Goal: Transaction & Acquisition: Purchase product/service

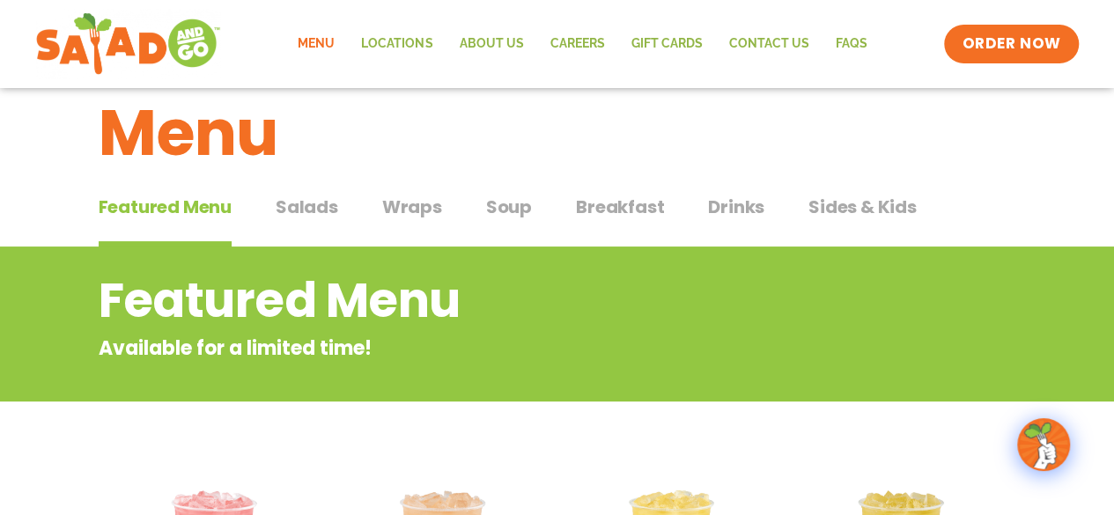
scroll to position [40, 0]
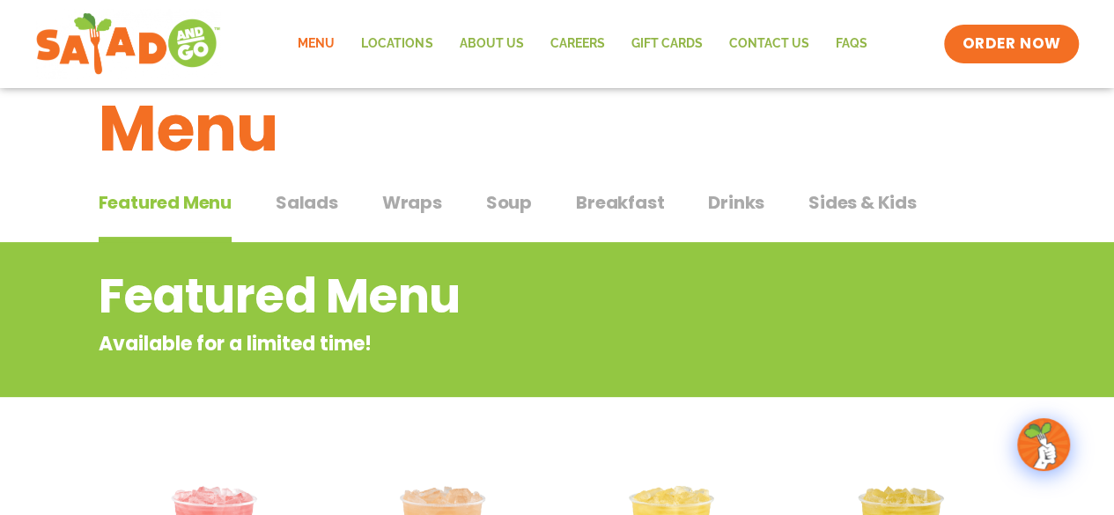
click at [315, 198] on span "Salads" at bounding box center [307, 202] width 62 height 26
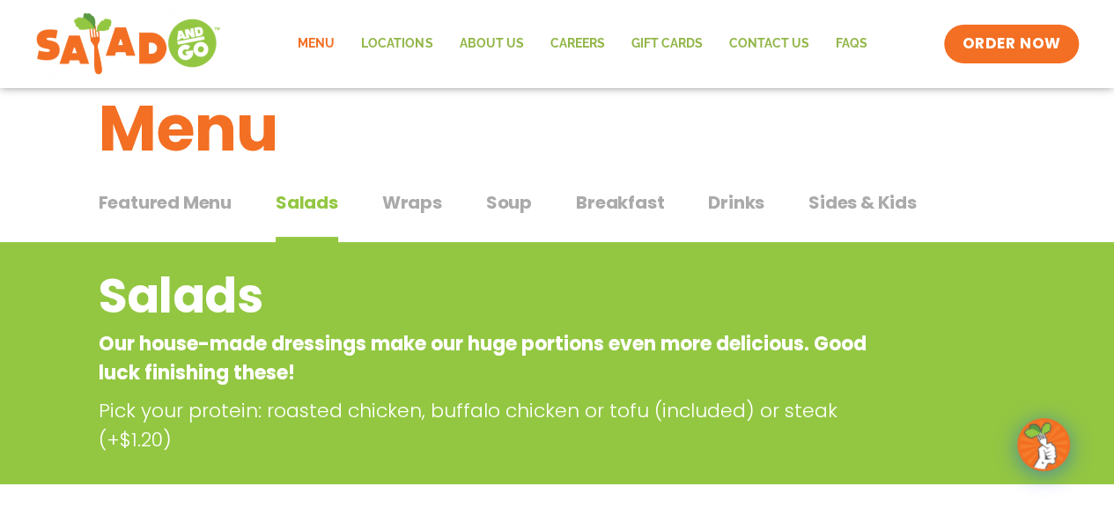
click at [173, 219] on button "Featured Menu Featured Menu" at bounding box center [165, 216] width 133 height 54
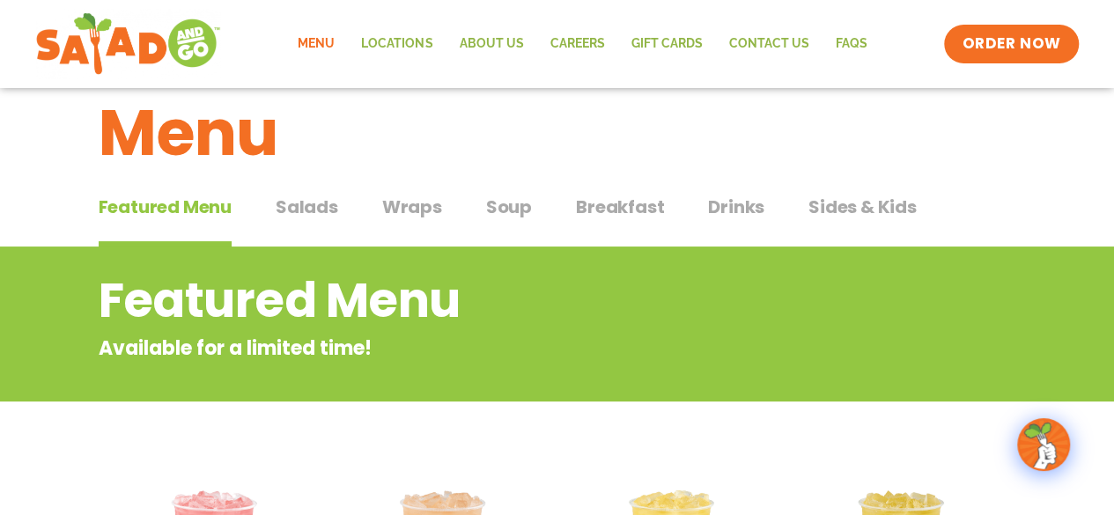
scroll to position [32, 0]
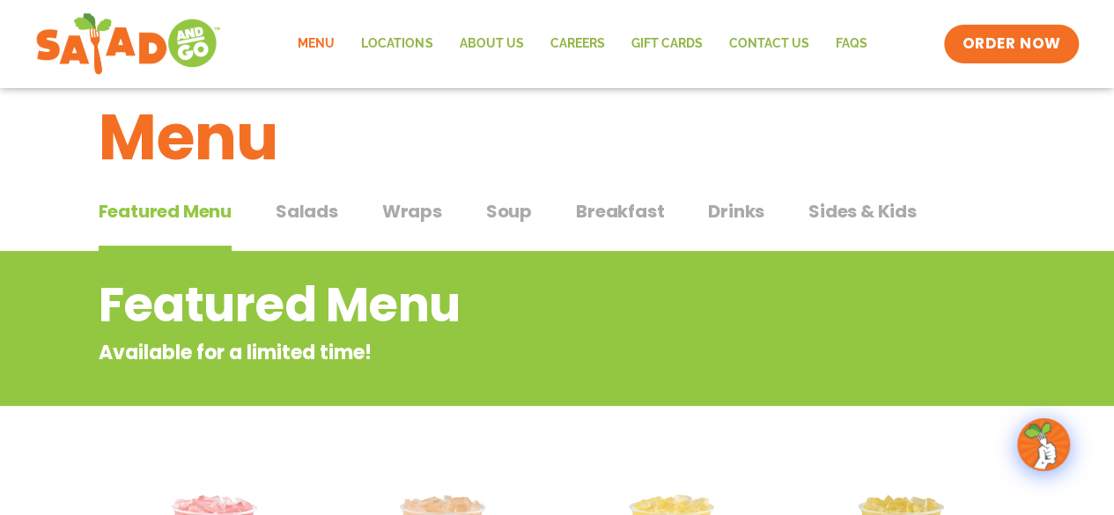
click at [308, 219] on span "Salads" at bounding box center [307, 211] width 62 height 26
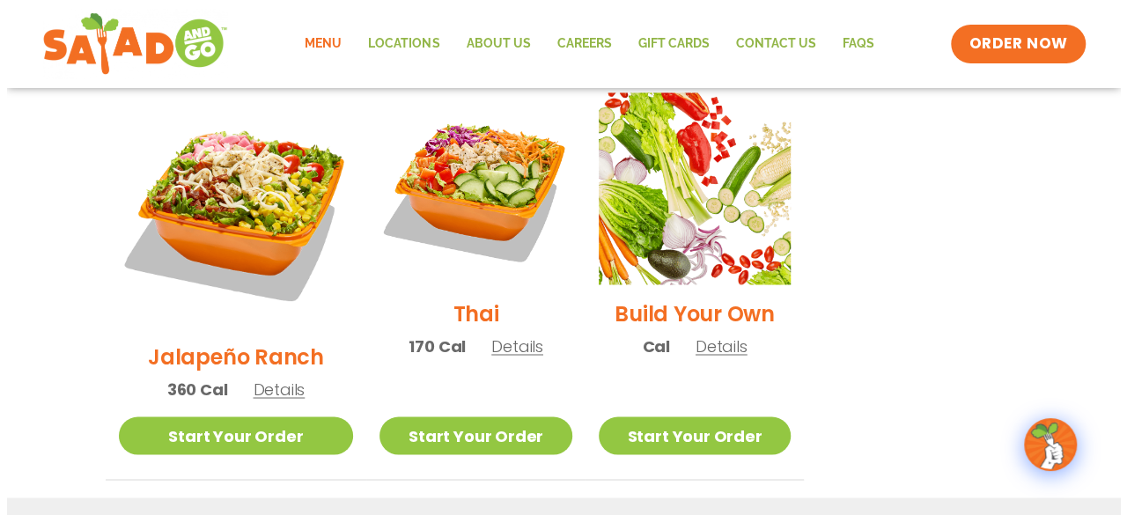
scroll to position [1354, 0]
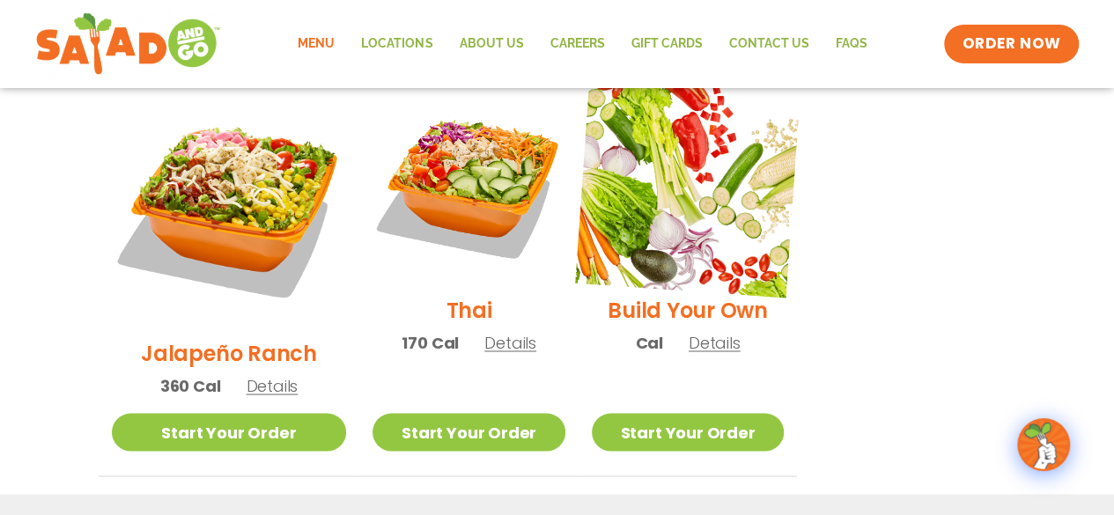
click at [694, 165] on img at bounding box center [687, 184] width 225 height 225
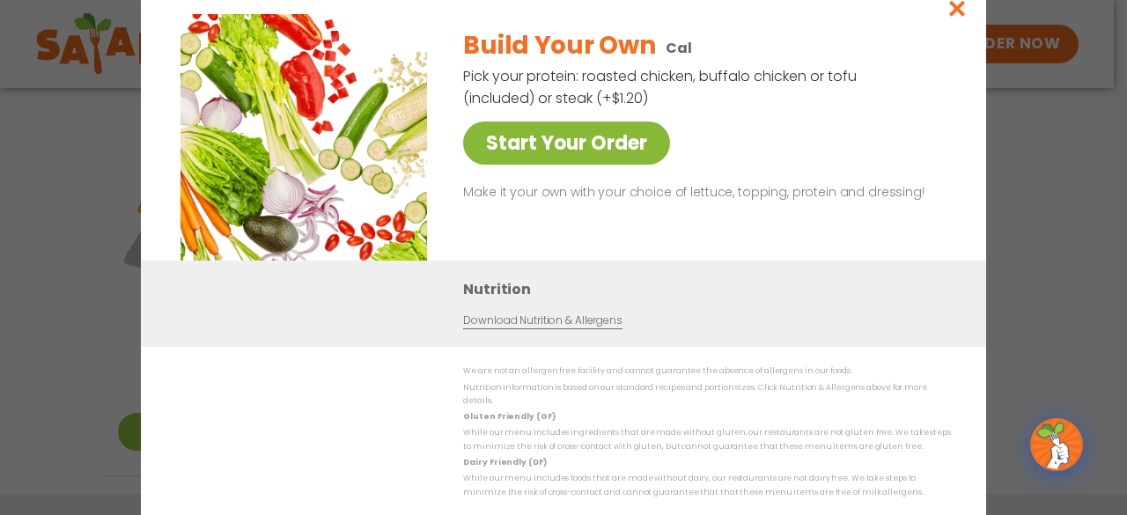
click at [567, 153] on link "Start Your Order" at bounding box center [566, 142] width 207 height 43
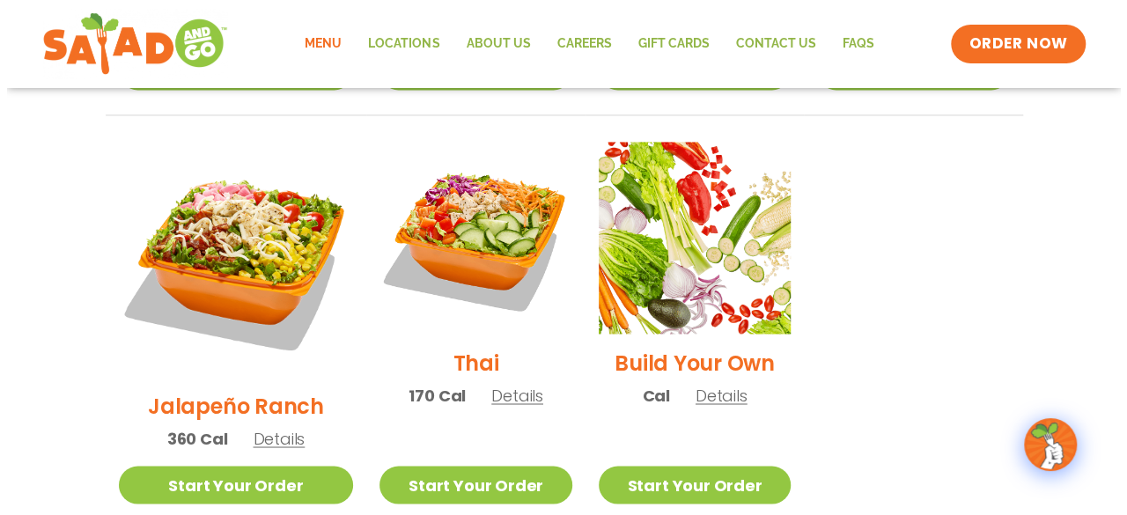
scroll to position [1300, 0]
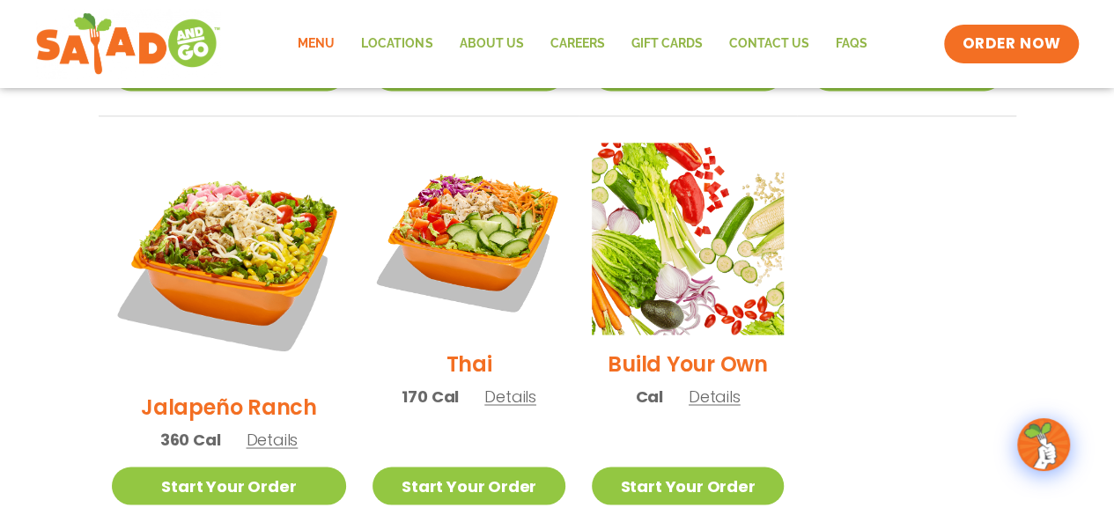
click at [484, 385] on span "Details" at bounding box center [510, 396] width 52 height 22
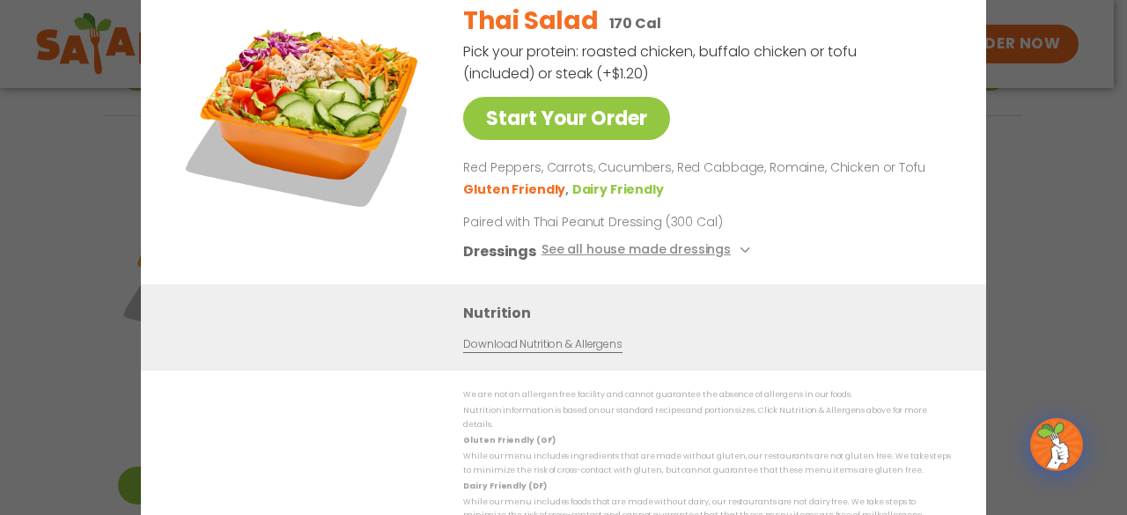
click at [1049, 59] on div "Start Your Order Thai Salad 170 Cal Pick your protein: roasted chicken, buffalo…" at bounding box center [563, 257] width 1127 height 515
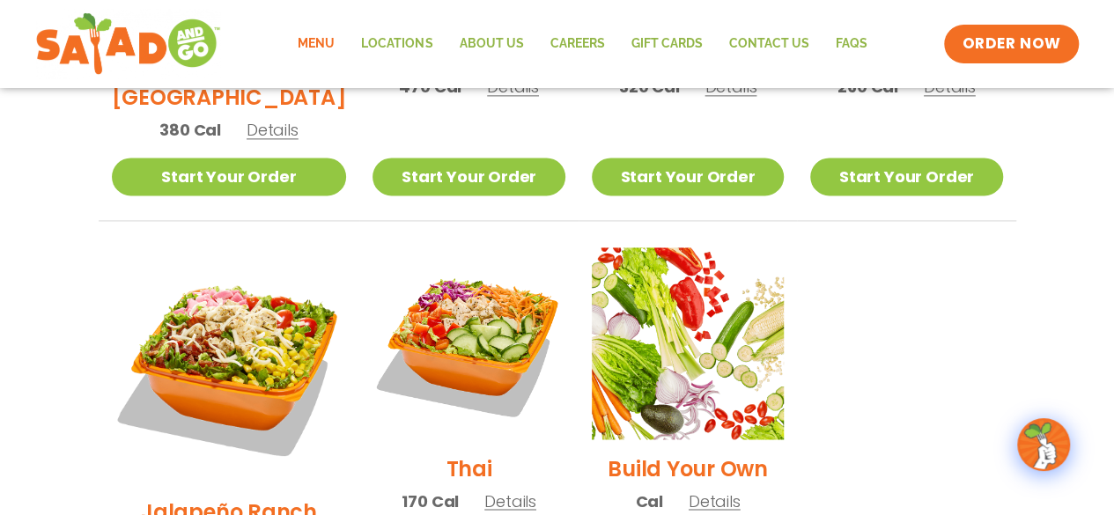
scroll to position [1194, 0]
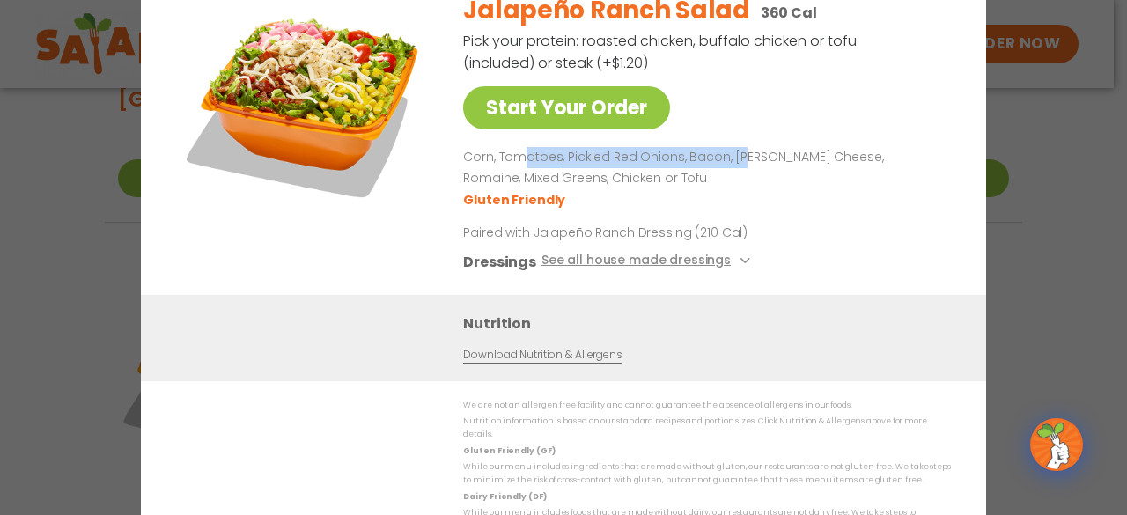
drag, startPoint x: 524, startPoint y: 169, endPoint x: 736, endPoint y: 161, distance: 212.3
click at [736, 161] on p "Corn, Tomatoes, Pickled Red Onions, Bacon, [PERSON_NAME] Cheese, Romaine, Mixed…" at bounding box center [703, 168] width 481 height 42
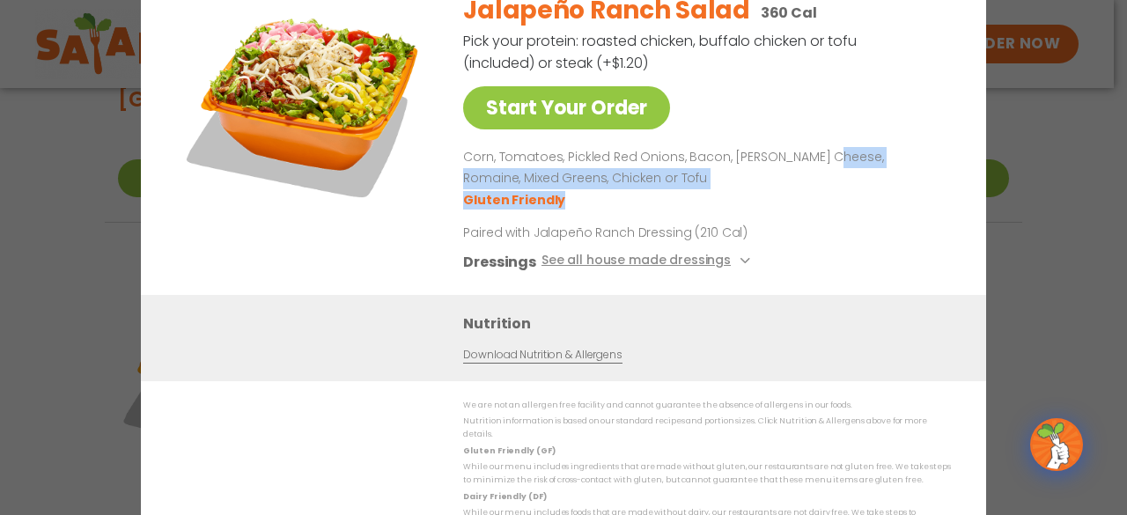
drag, startPoint x: 824, startPoint y: 159, endPoint x: 843, endPoint y: 197, distance: 42.5
click at [843, 197] on div "Corn, Tomatoes, Pickled Red Onions, Bacon, [PERSON_NAME] Cheese, Romaine, Mixed…" at bounding box center [703, 178] width 481 height 62
click at [843, 197] on ul "Gluten Friendly" at bounding box center [703, 199] width 481 height 20
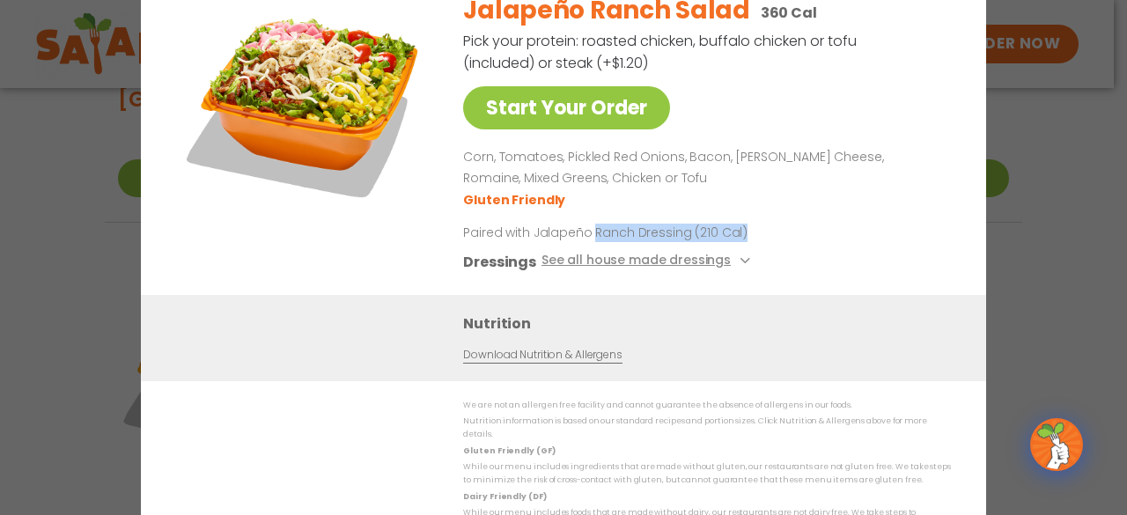
drag, startPoint x: 592, startPoint y: 233, endPoint x: 750, endPoint y: 225, distance: 157.8
click at [750, 225] on div "Jalapeño Ranch Salad 360 Cal Pick your protein: roasted chicken, buffalo chicke…" at bounding box center [703, 137] width 481 height 316
click at [1018, 214] on div "Start Your Order Jalapeño Ranch Salad 360 Cal Pick your protein: roasted chicke…" at bounding box center [563, 257] width 1127 height 515
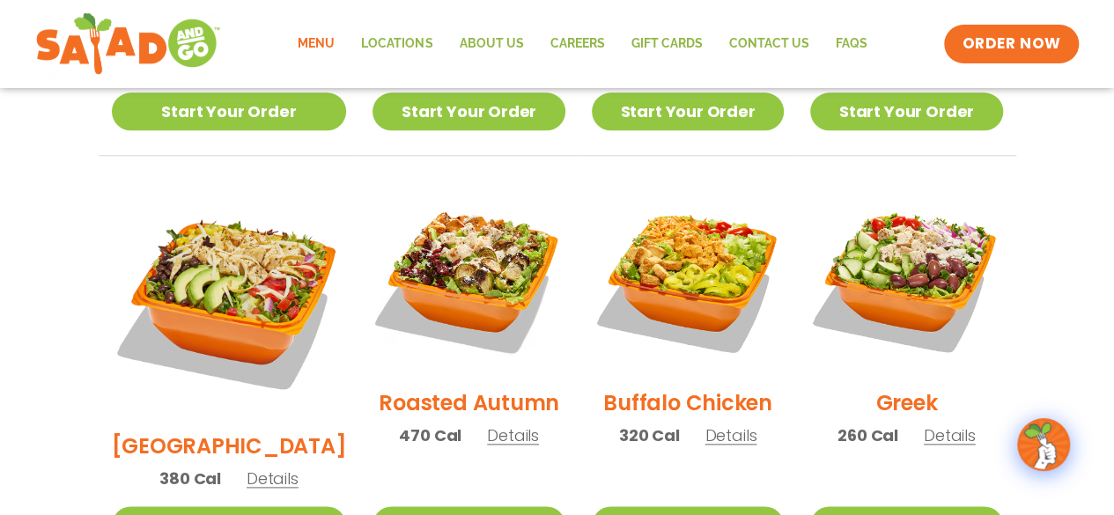
scroll to position [840, 0]
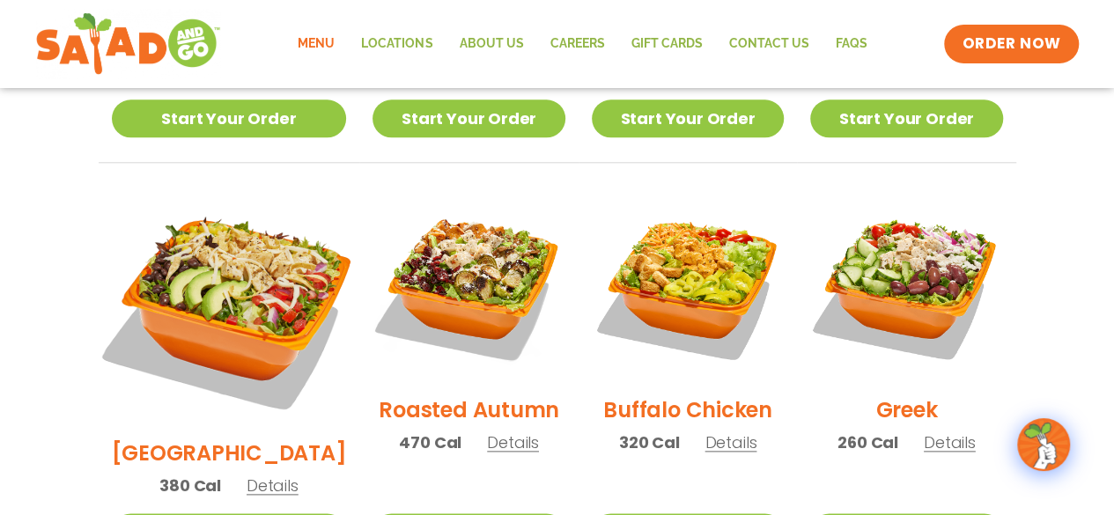
click at [267, 216] on img at bounding box center [229, 307] width 276 height 276
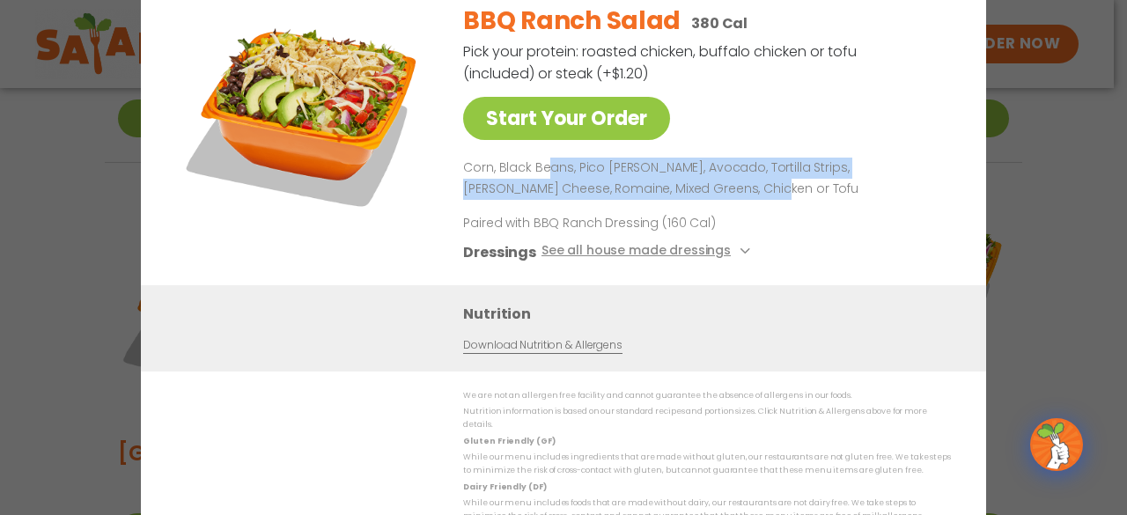
drag, startPoint x: 550, startPoint y: 171, endPoint x: 675, endPoint y: 186, distance: 125.9
click at [675, 186] on p "Corn, Black Beans, Pico [PERSON_NAME], Avocado, Tortilla Strips, [PERSON_NAME] …" at bounding box center [703, 179] width 481 height 42
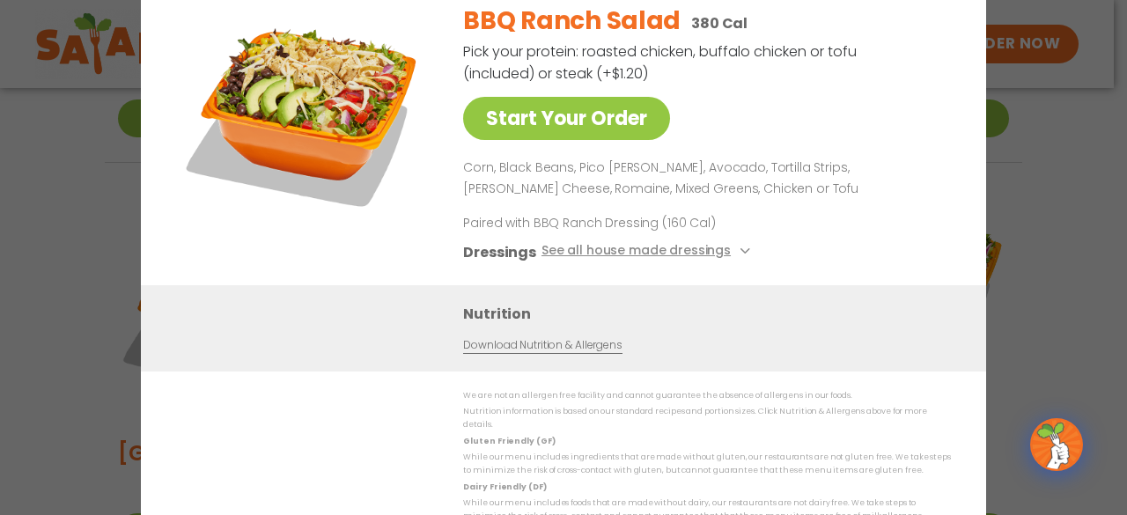
click at [1039, 172] on div "Start Your Order BBQ Ranch Salad 380 Cal Pick your protein: roasted chicken, bu…" at bounding box center [563, 257] width 1127 height 515
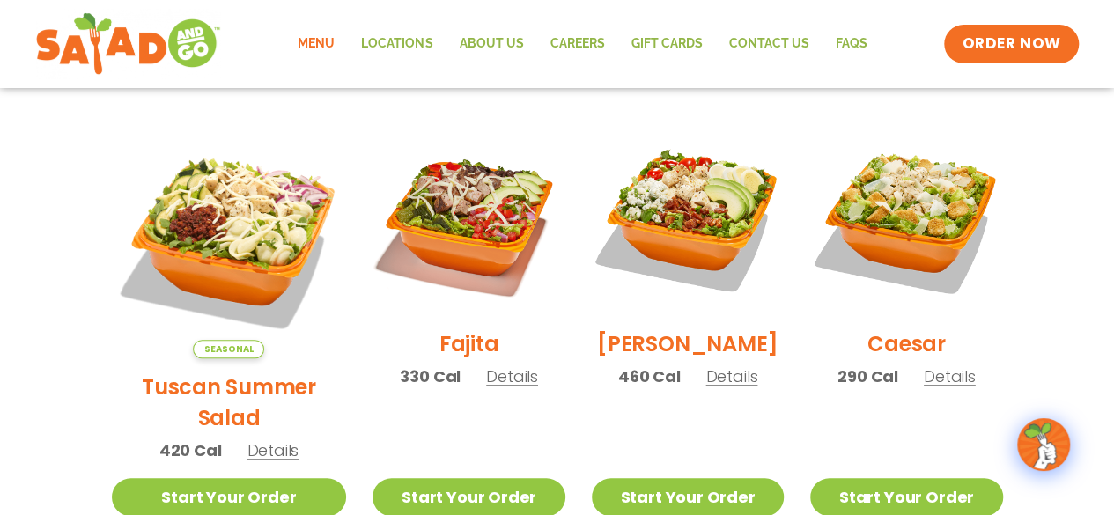
scroll to position [456, 0]
